Goal: Information Seeking & Learning: Learn about a topic

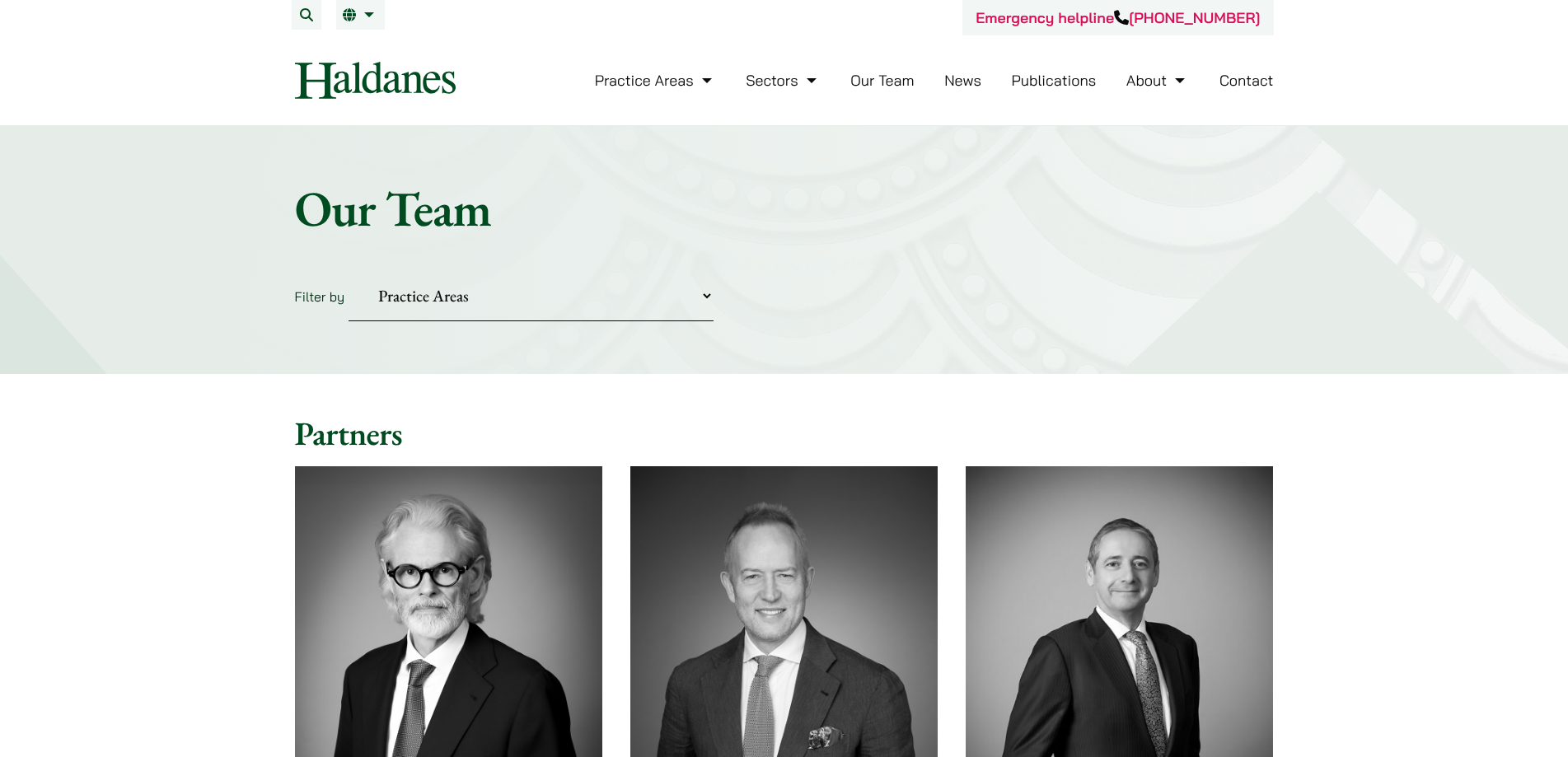
scroll to position [7829, 0]
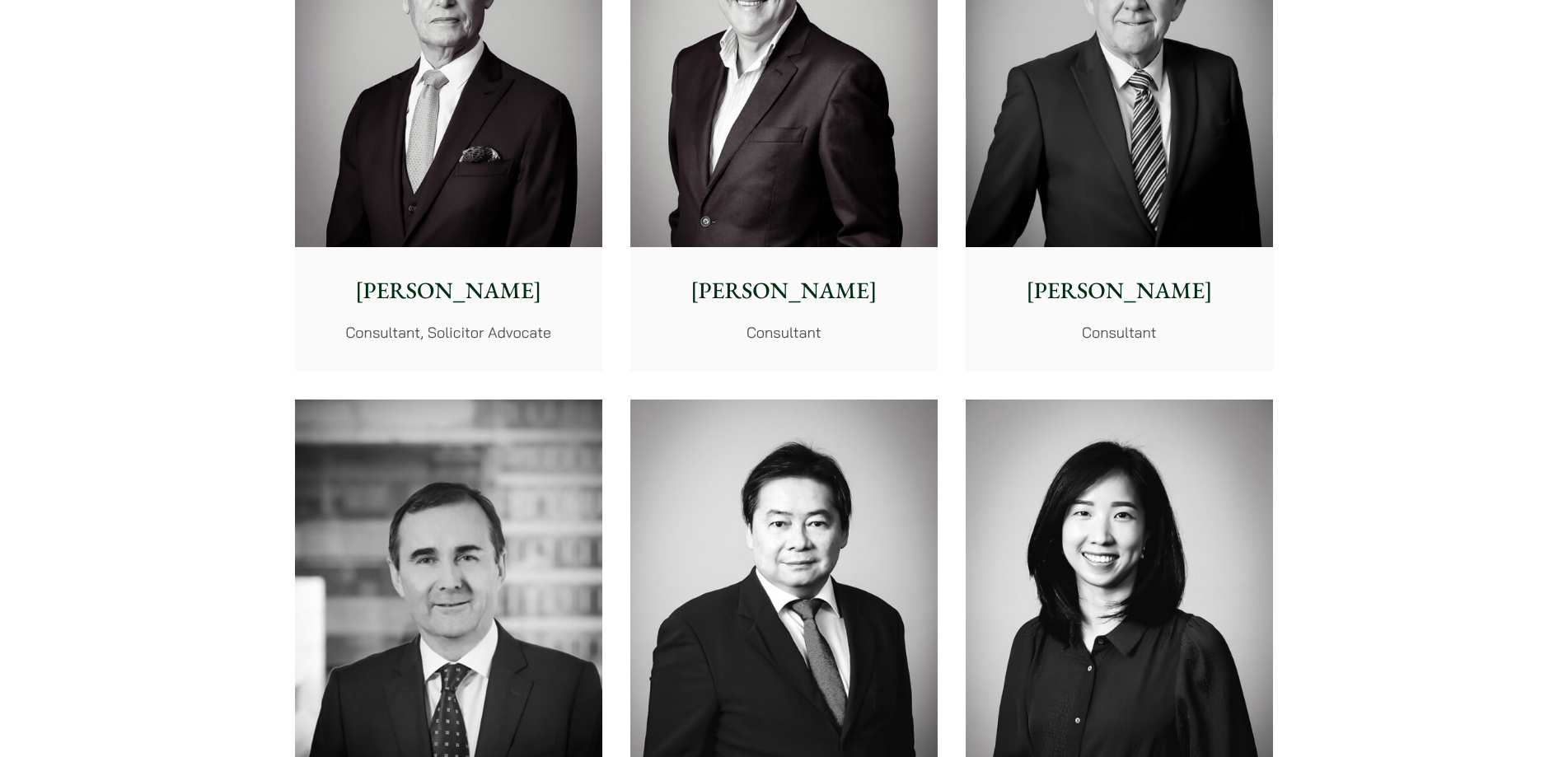
click at [1110, 307] on p "[PERSON_NAME]" at bounding box center [1119, 290] width 281 height 35
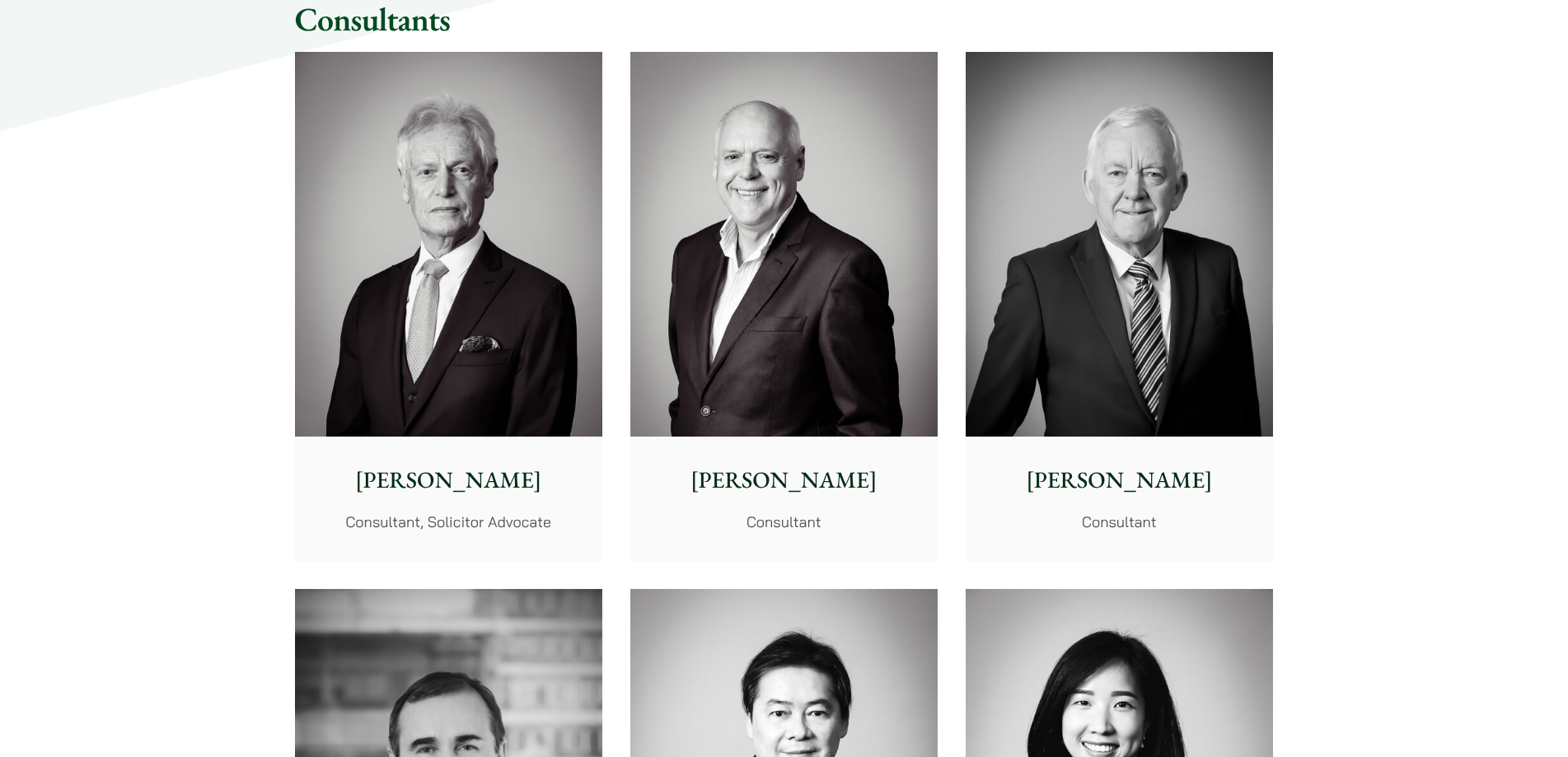
scroll to position [7581, 0]
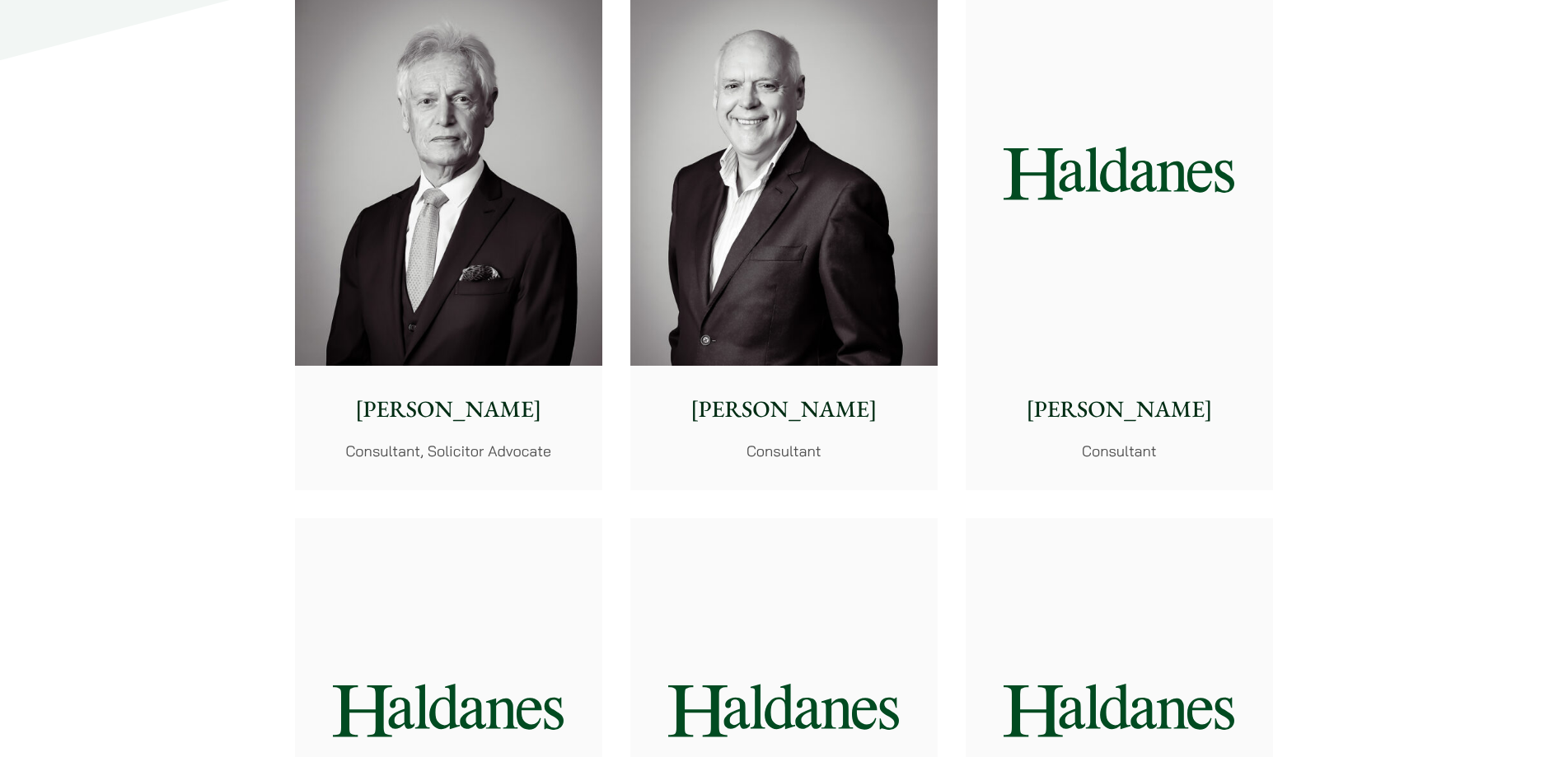
scroll to position [7509, 0]
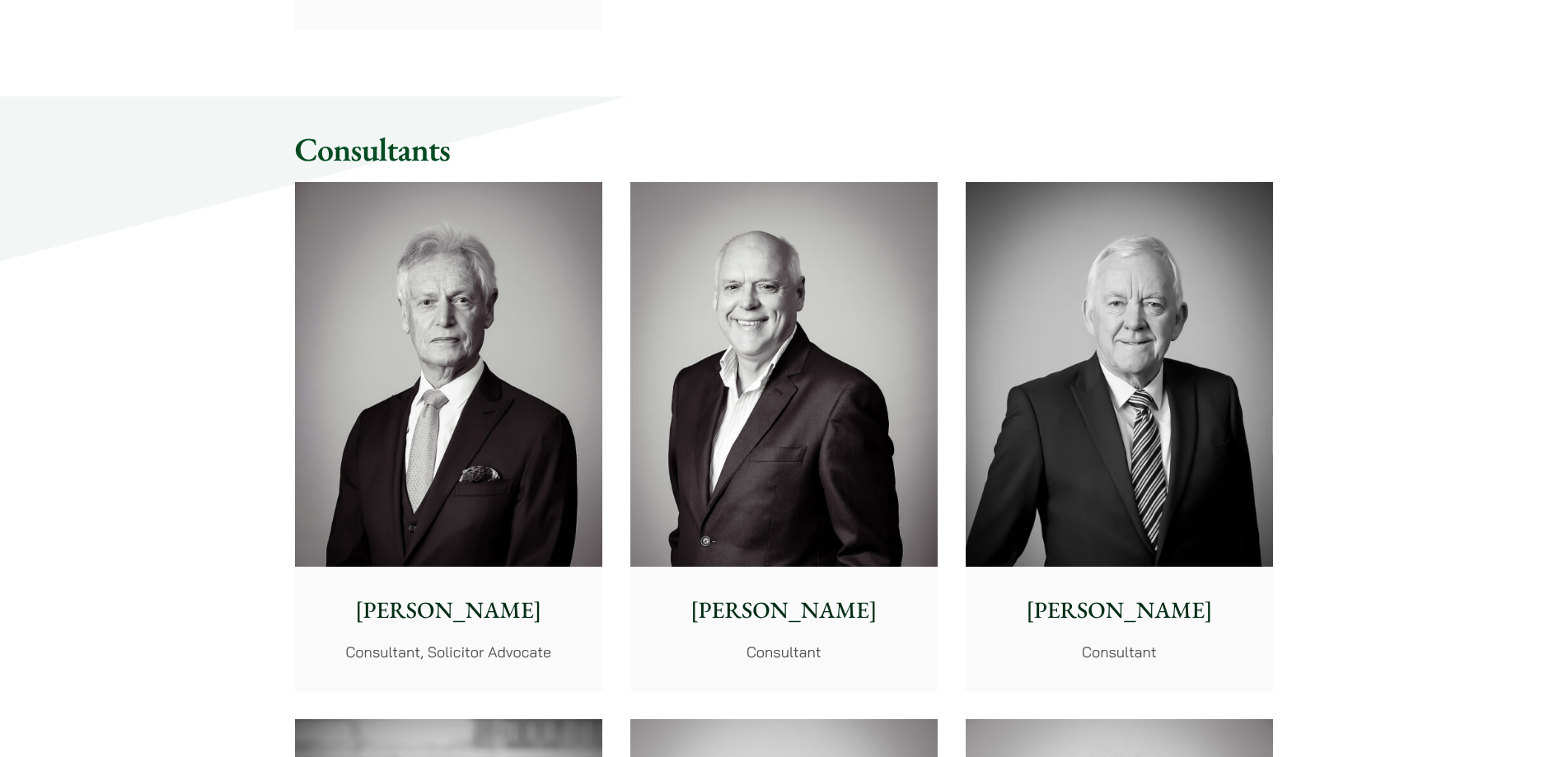
click at [1068, 502] on img at bounding box center [1119, 375] width 307 height 385
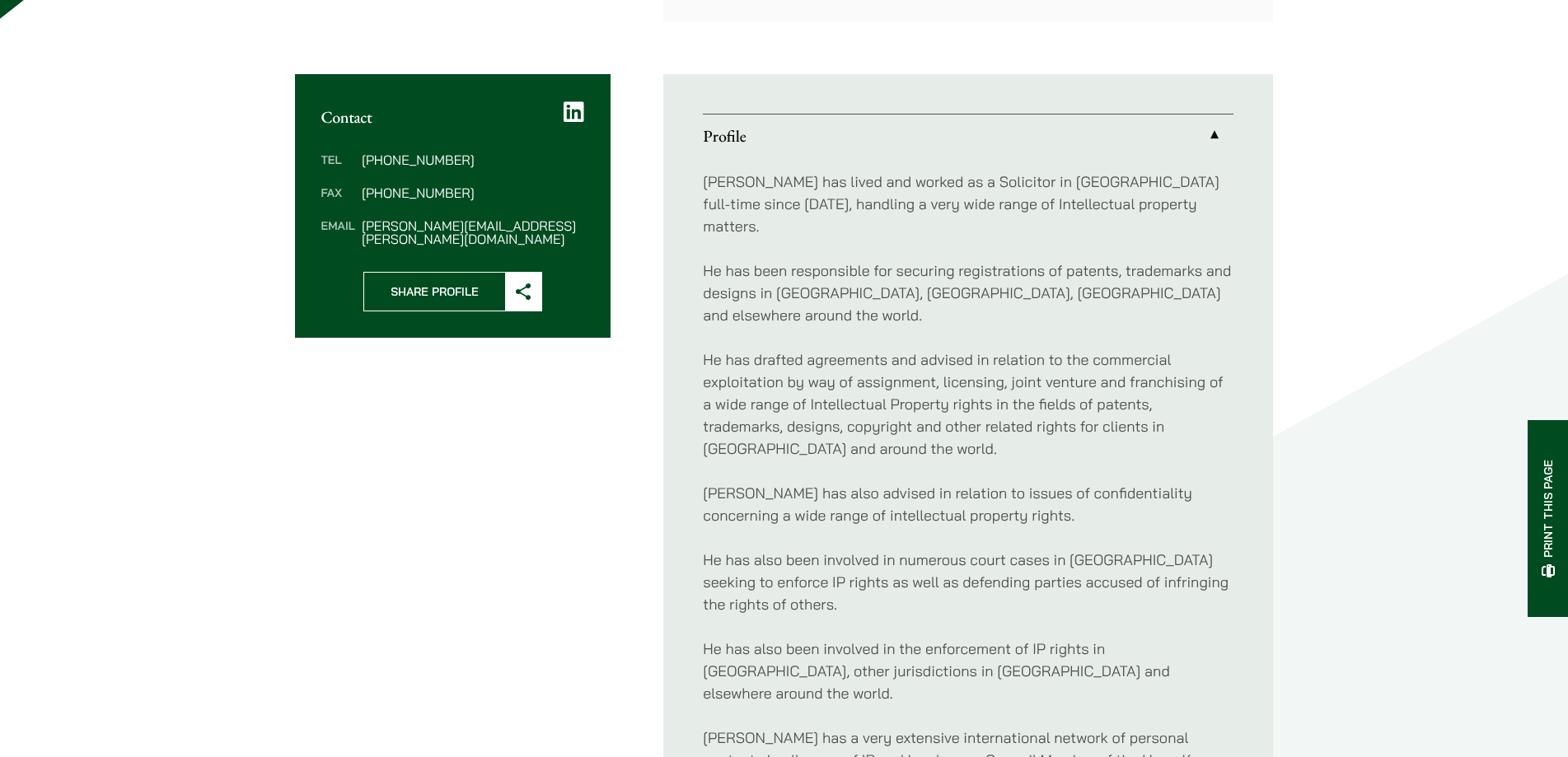
scroll to position [659, 0]
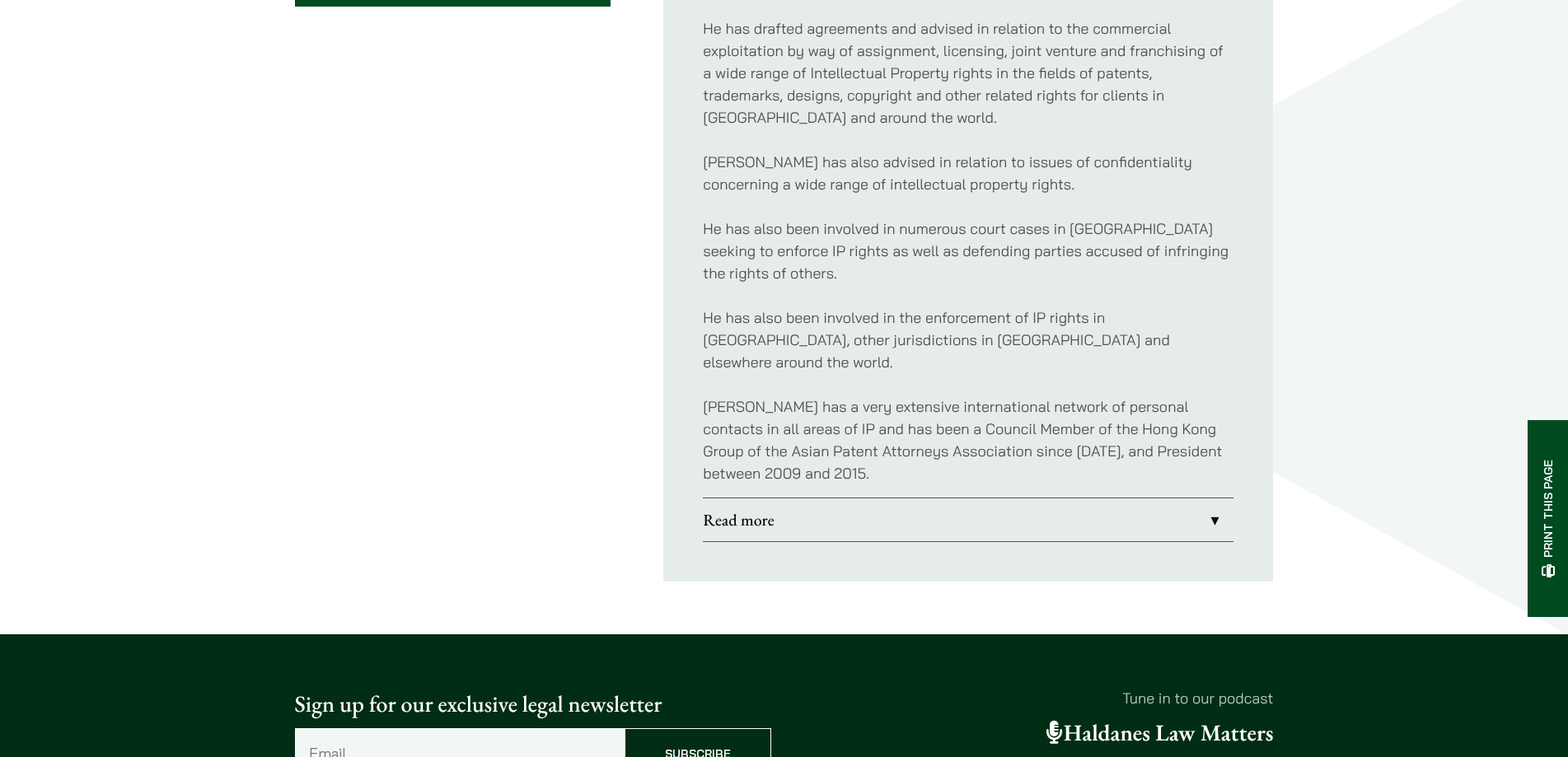
click at [1052, 499] on link "Read more" at bounding box center [968, 520] width 531 height 43
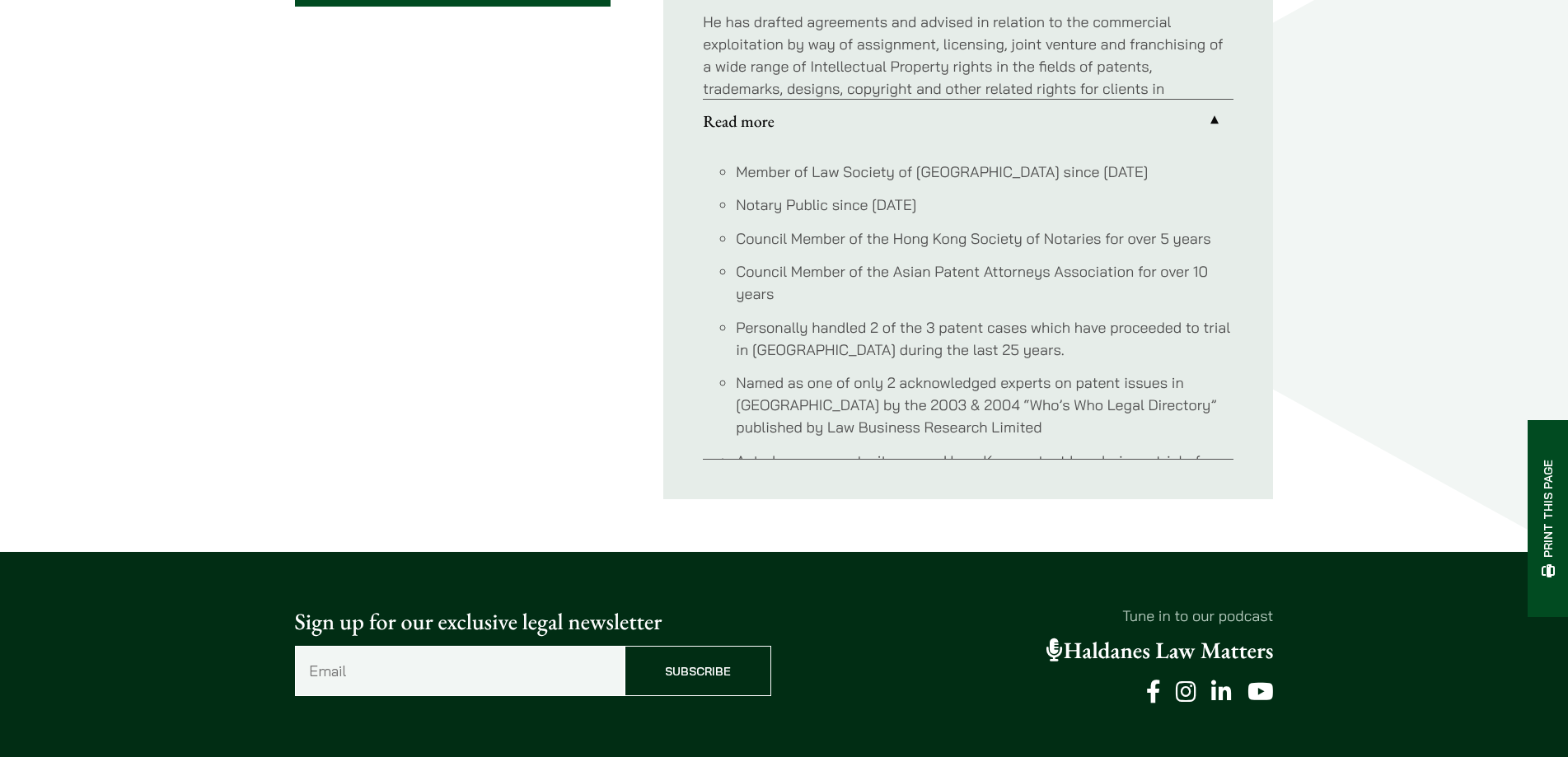
scroll to position [753, 0]
